Goal: Check status: Check status

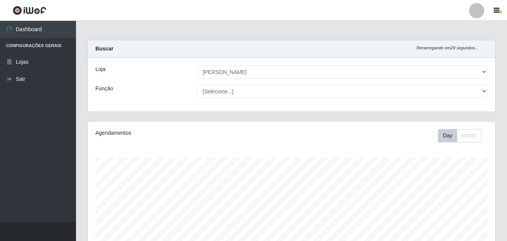
select select "402"
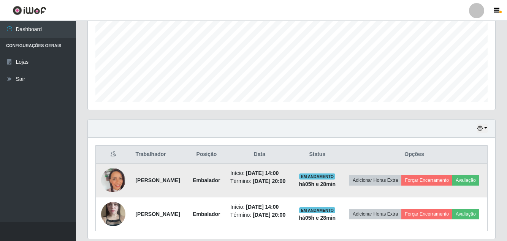
scroll to position [223, 0]
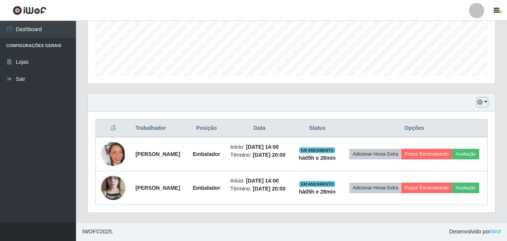
click at [481, 98] on button "button" at bounding box center [482, 102] width 11 height 9
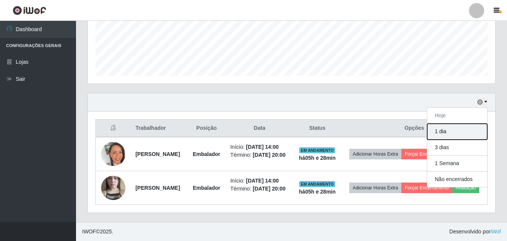
click at [458, 124] on button "1 dia" at bounding box center [457, 132] width 60 height 16
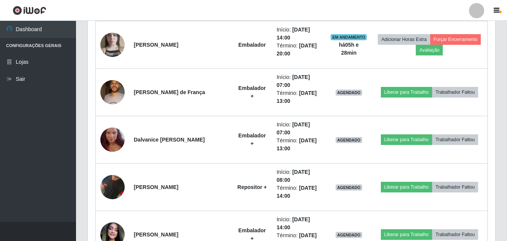
scroll to position [375, 0]
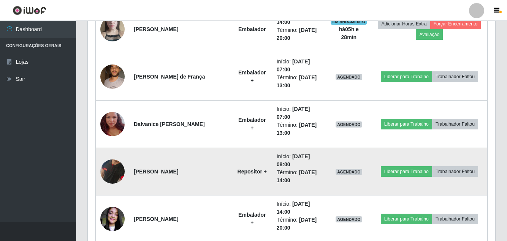
click at [106, 171] on img at bounding box center [112, 172] width 24 height 50
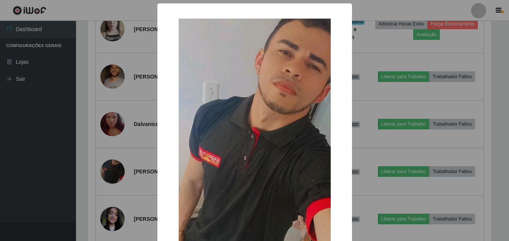
click at [12, 162] on div "× OK Cancel" at bounding box center [254, 120] width 509 height 241
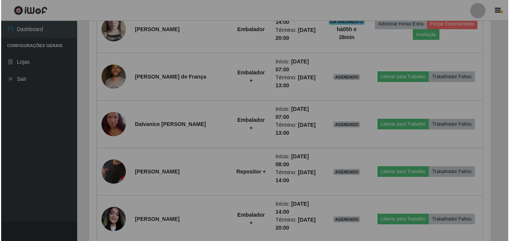
scroll to position [158, 408]
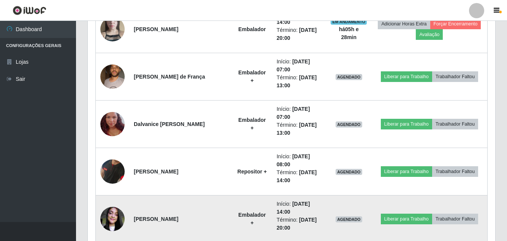
click at [106, 216] on img at bounding box center [112, 219] width 24 height 32
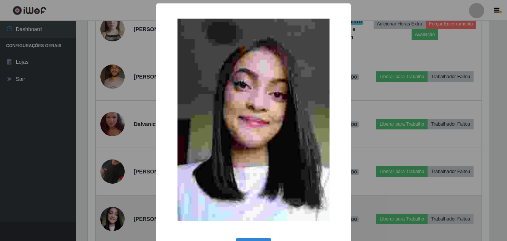
scroll to position [158, 404]
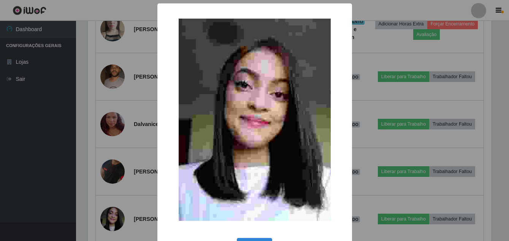
click at [49, 174] on div "× OK Cancel" at bounding box center [254, 120] width 509 height 241
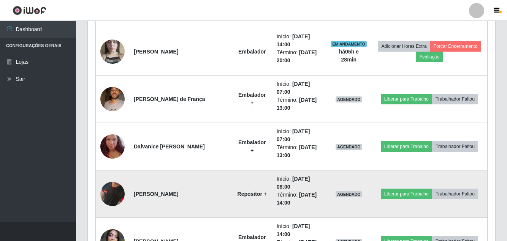
scroll to position [318, 0]
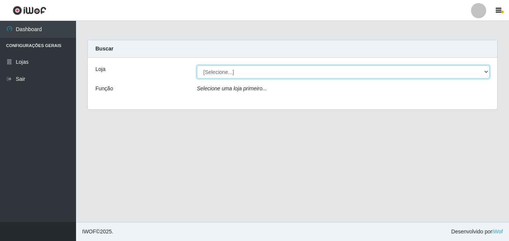
click at [227, 74] on select "[Selecione...] Ajubá Mercado" at bounding box center [343, 71] width 293 height 13
select select "402"
click at [197, 65] on select "[Selecione...] Ajubá Mercado" at bounding box center [343, 71] width 293 height 13
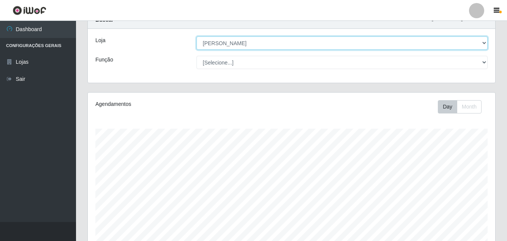
scroll to position [223, 0]
